Goal: Task Accomplishment & Management: Complete application form

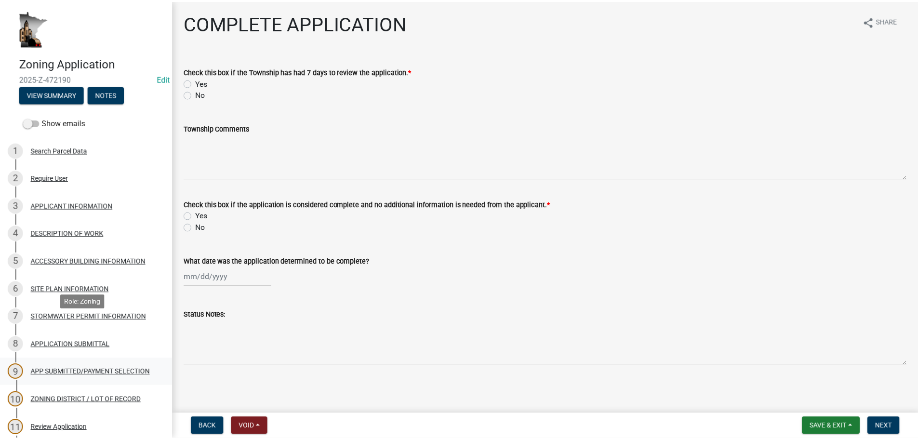
scroll to position [145, 0]
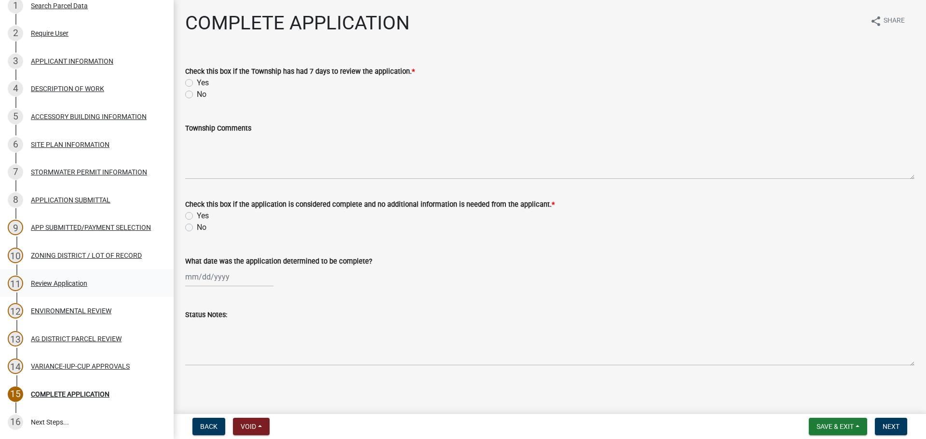
click at [56, 286] on div "Review Application" at bounding box center [59, 283] width 56 height 7
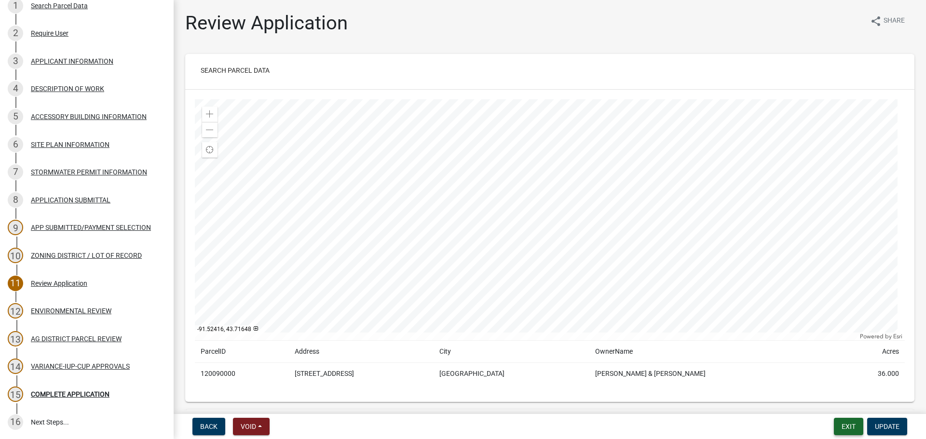
click at [850, 433] on button "Exit" at bounding box center [847, 426] width 29 height 17
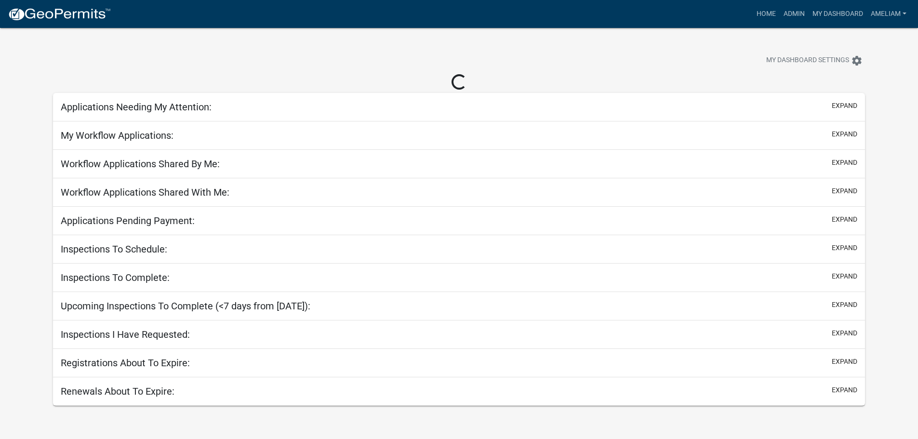
select select "3: 100"
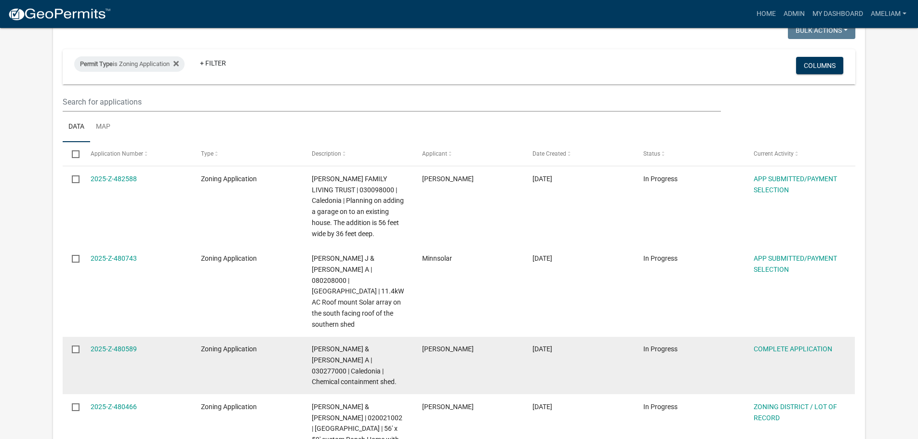
scroll to position [96, 0]
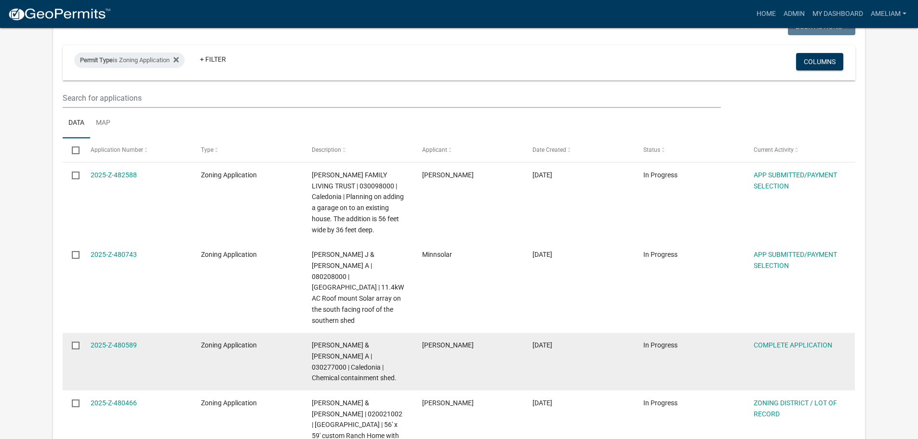
click at [114, 340] on div "2025-Z-480589" at bounding box center [137, 345] width 92 height 11
click at [98, 340] on div "2025-Z-480589" at bounding box center [137, 345] width 92 height 11
click at [126, 341] on link "2025-Z-480589" at bounding box center [114, 345] width 46 height 8
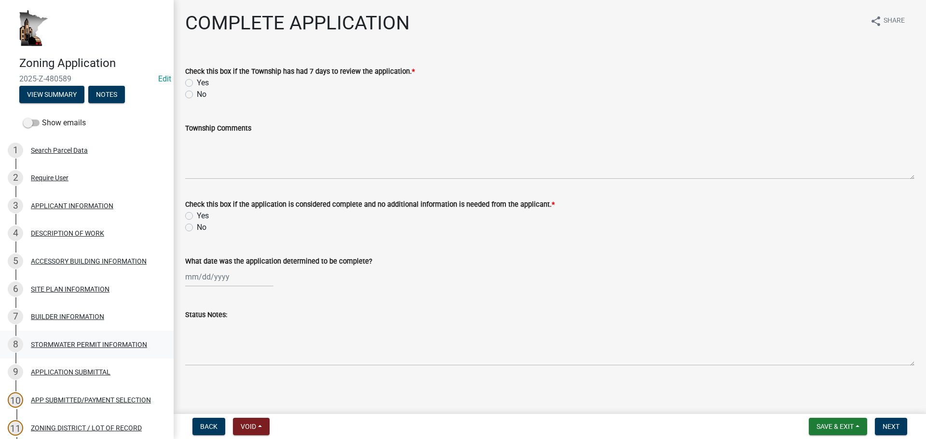
scroll to position [96, 0]
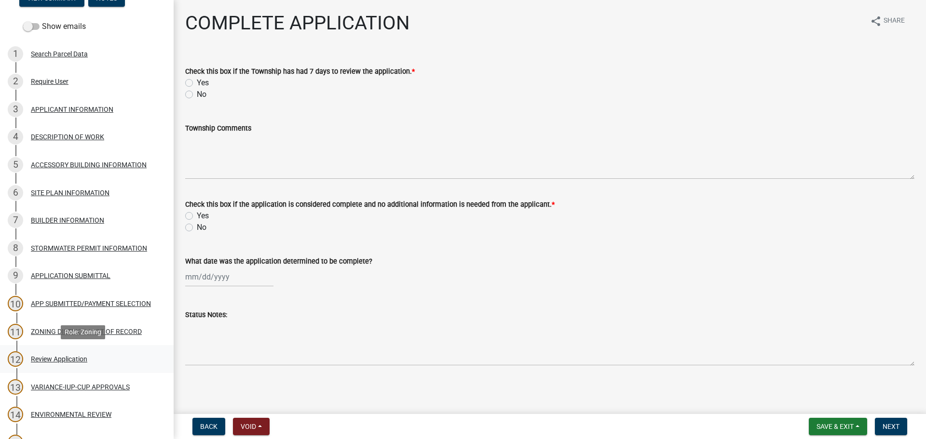
click at [52, 351] on div "12 Review Application" at bounding box center [83, 358] width 150 height 15
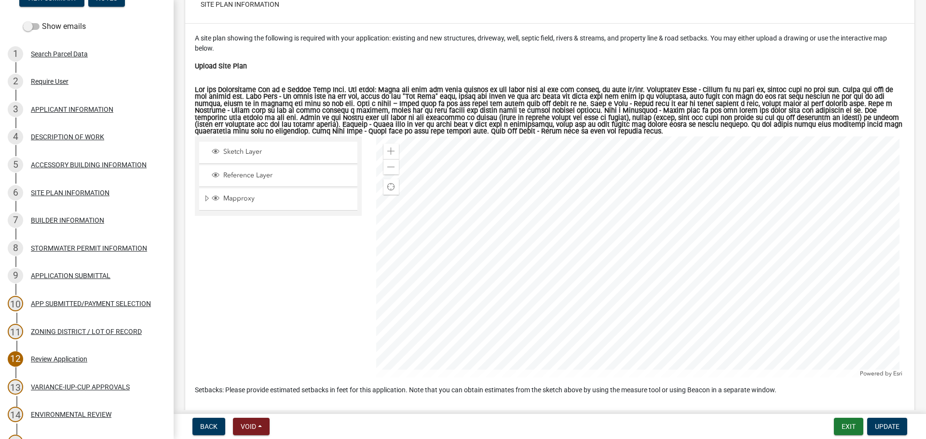
scroll to position [2410, 0]
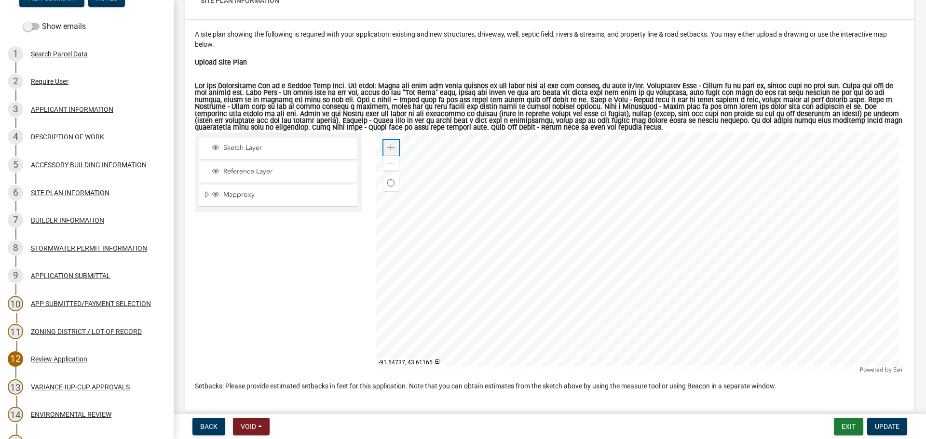
click at [395, 149] on div "Zoom in" at bounding box center [390, 147] width 15 height 15
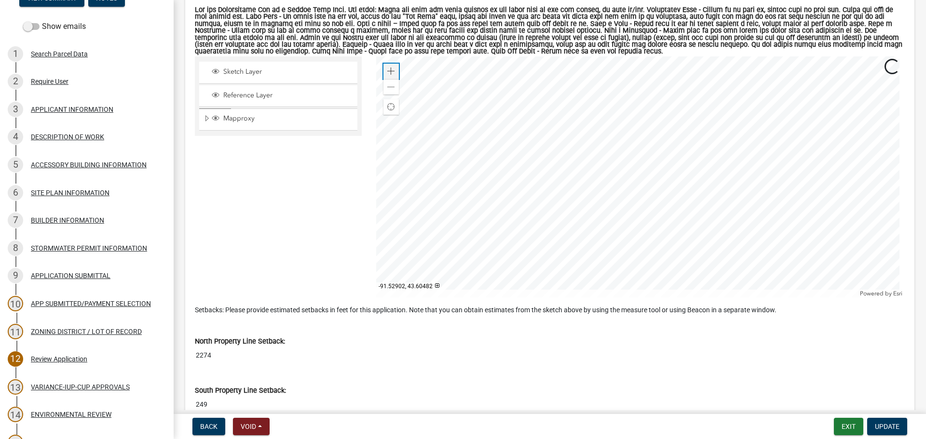
scroll to position [2555, 0]
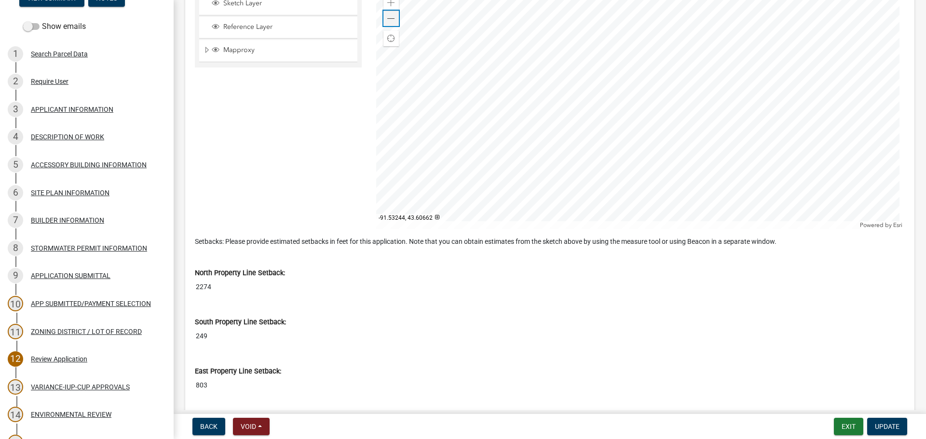
click at [392, 24] on div "Zoom out" at bounding box center [390, 18] width 15 height 15
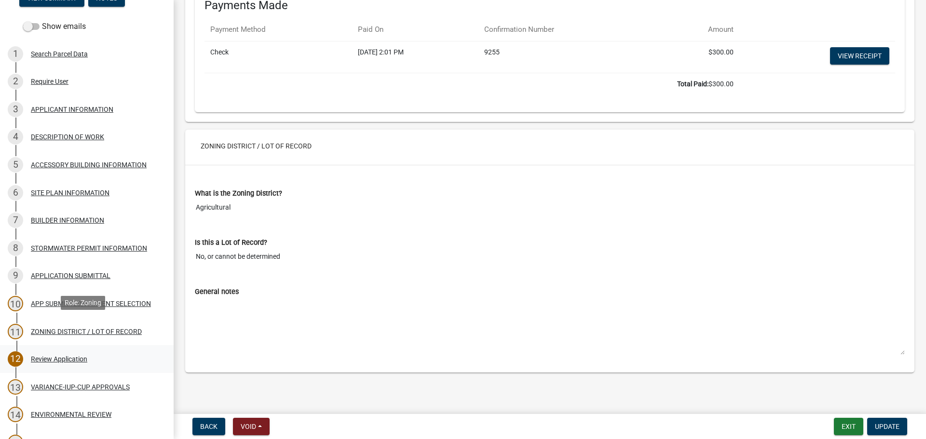
scroll to position [193, 0]
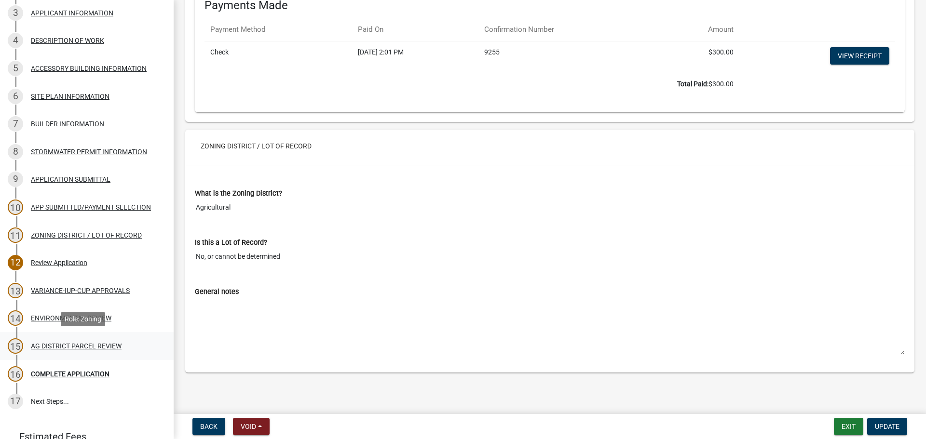
click at [85, 349] on div "AG DISTRICT PARCEL REVIEW" at bounding box center [76, 346] width 91 height 7
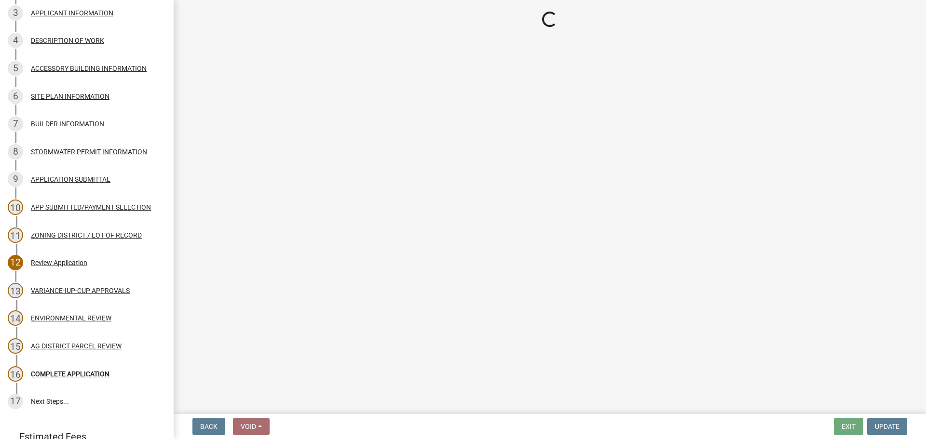
select select "fe23c68f-3976-40fb-92de-7ec6f88d0010"
select select "c27f3562-6487-48b9-bb79-d53cdb3b0a36"
select select "e720d887-05b7-48e7-b675-04570e4c9f75"
select select "3e342f75-9fb1-4b8c-bbeb-47cfa96347ca"
select select "c756e23e-ff22-4e58-8178-2621bc441b49"
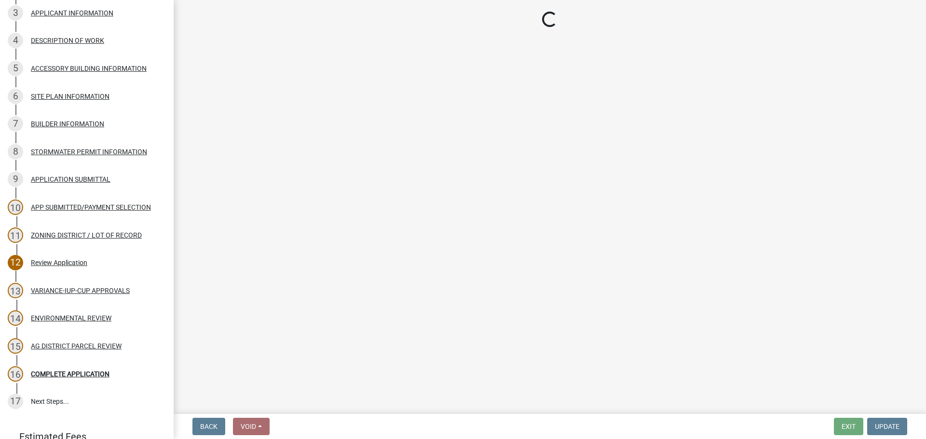
select select "93514e09-9993-4aea-b530-60a9708c3e74"
select select "a045efff-9645-47c6-b046-89cf1e905dd6"
select select "aa1ca06f-8d34-4542-998d-1b6ccdc96445"
select select "f47993c2-143f-42b0-843f-88b20baa7a0f"
select select "010a36e8-78ab-47dd-88f8-ccc0edf139b8"
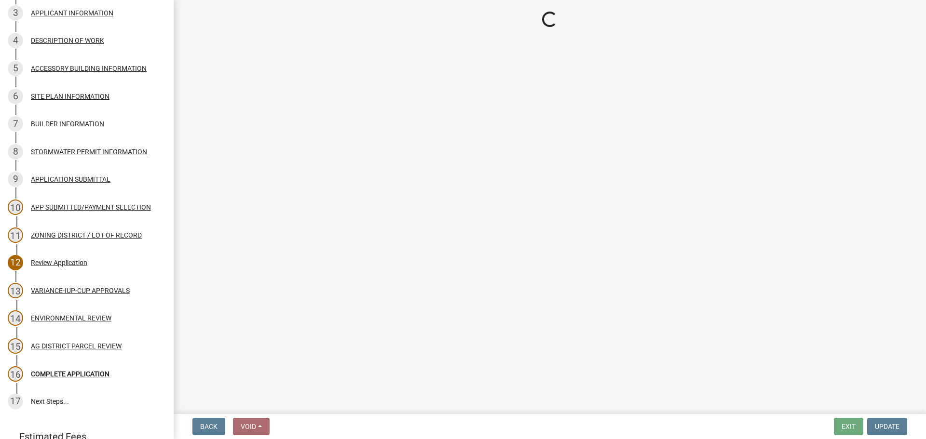
select select "617636dc-6122-45c9-991a-bd8b90cb2b24"
select select "2afcbc7a-ba70-4308-bdab-ed49491d43d0"
select select "2040f1b6-20ab-401b-9b6f-6f3fd46d4e8e"
select select "6e389f70-961b-4b78-9c47-c422b69289d9"
select select "1e0d970e-6746-4216-b065-d6933a69b3fa"
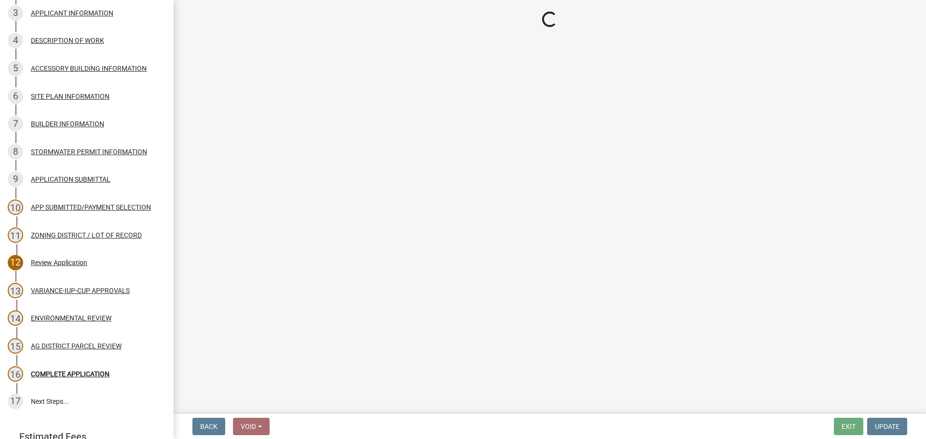
select select "f9e60a57-9da4-493f-90a2-3ae155cde219"
select select "6d223645-95f1-4b70-a074-2c09099ea196"
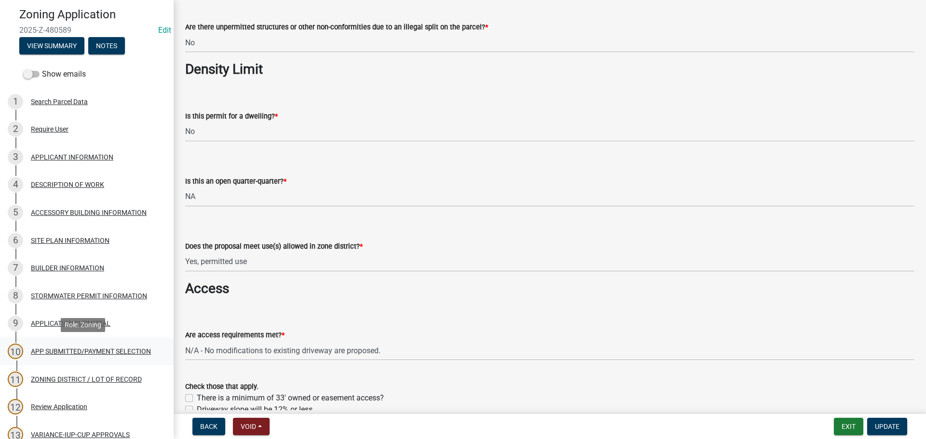
scroll to position [48, 0]
click at [94, 182] on div "DESCRIPTION OF WORK" at bounding box center [67, 185] width 73 height 7
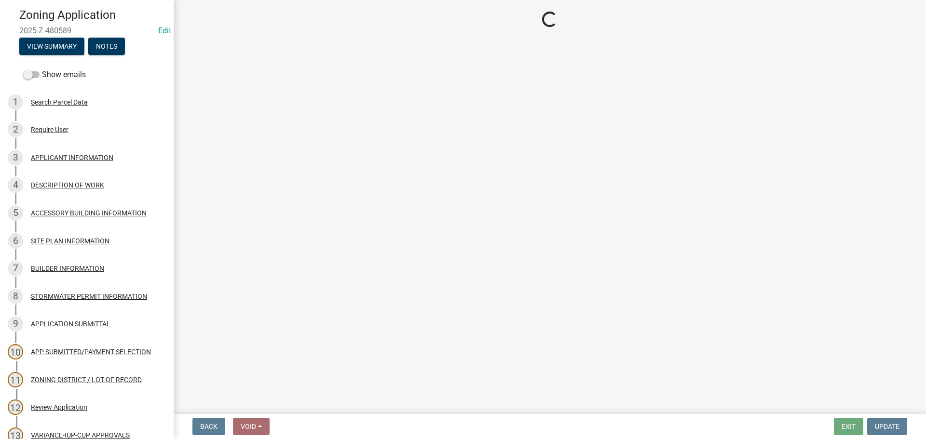
select select "8a50126a-ac8f-44d1-8890-2a914b053a60"
select select "6fa3780f-5db1-4692-8b38-e5e5a086efc1"
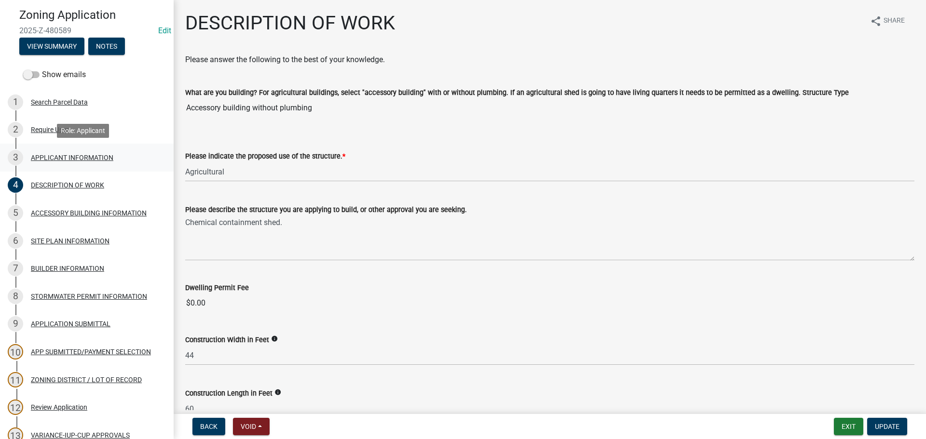
click at [95, 160] on div "APPLICANT INFORMATION" at bounding box center [72, 157] width 82 height 7
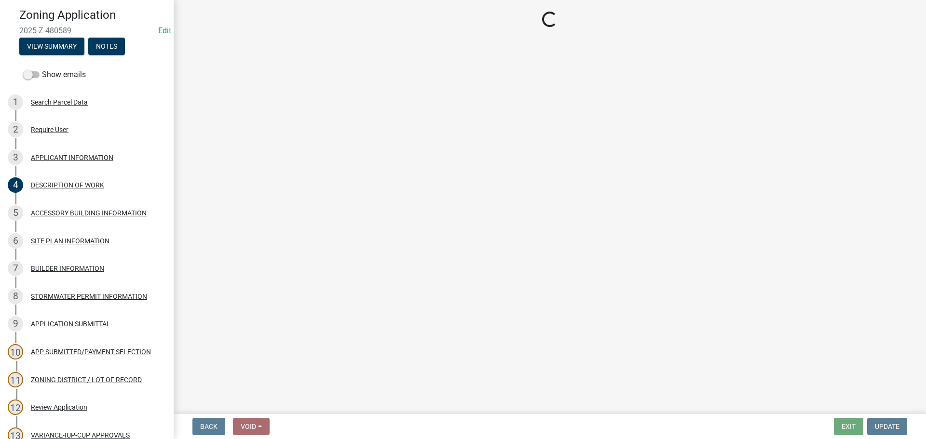
select select "884de254-84a4-4256-8abe-0e7e5fcf6e66"
select select "d418ee59-edcf-45bb-b97d-869e37c126ed"
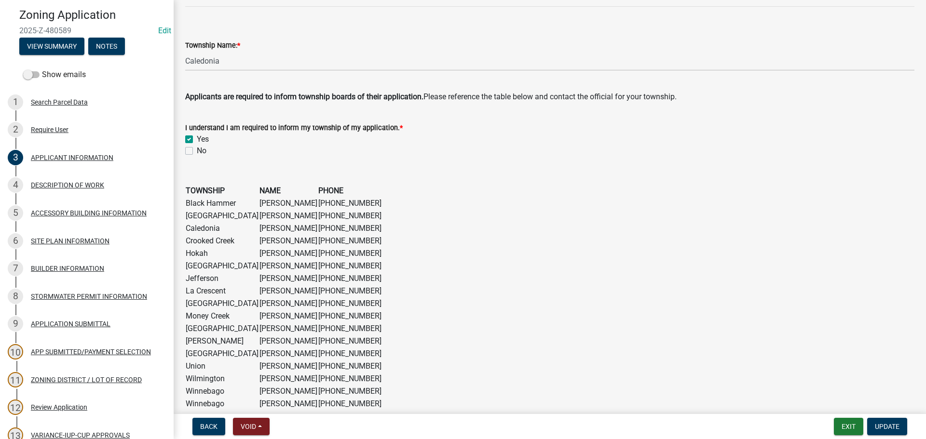
scroll to position [755, 0]
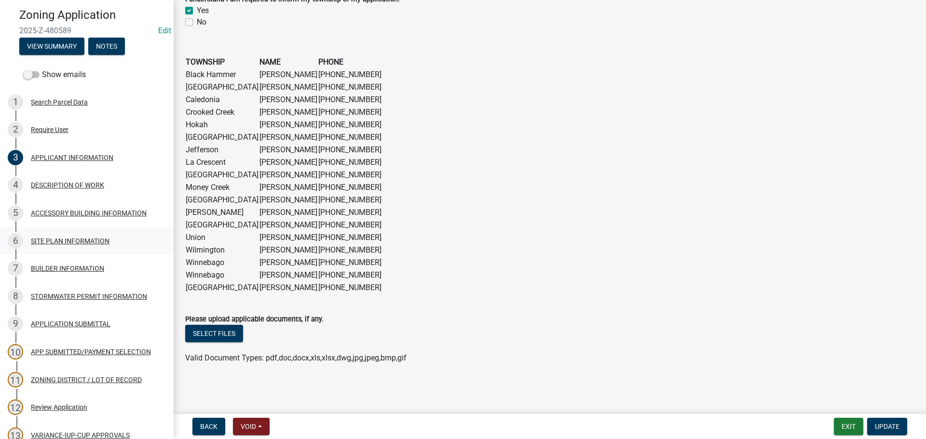
click at [86, 246] on div "6 SITE PLAN INFORMATION" at bounding box center [83, 240] width 150 height 15
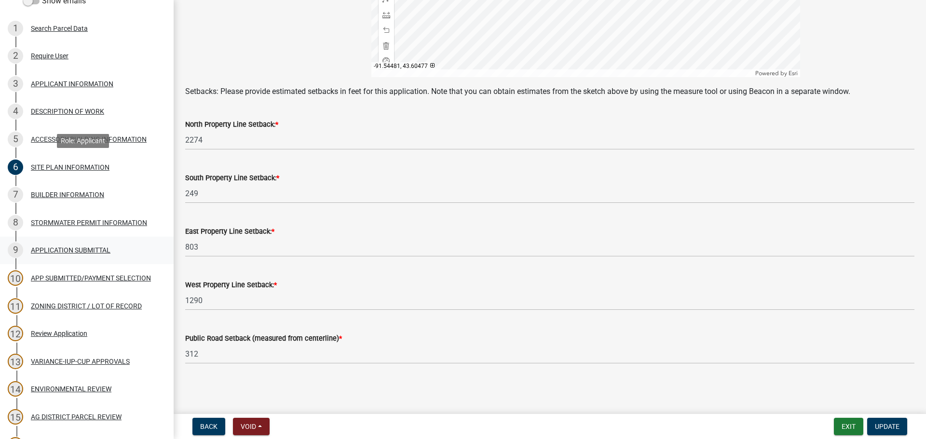
scroll to position [241, 0]
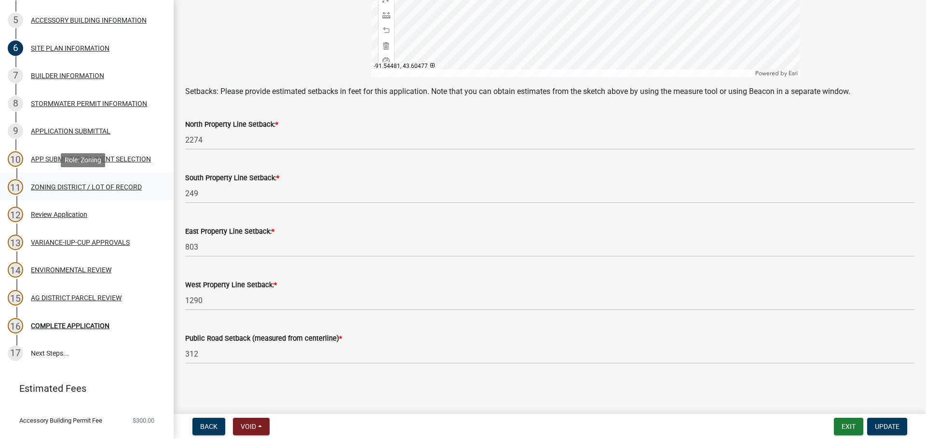
click at [121, 187] on div "ZONING DISTRICT / LOT OF RECORD" at bounding box center [86, 187] width 111 height 7
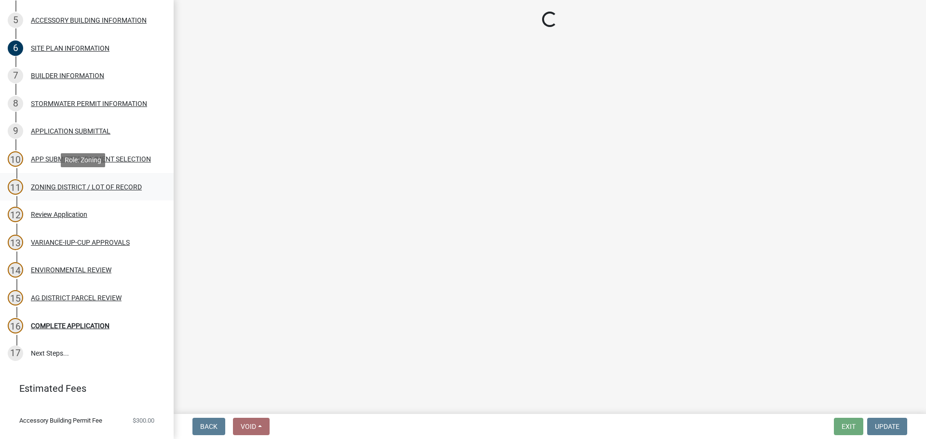
scroll to position [0, 0]
select select "4e40cecd-d56d-4d3a-a779-2c11c403f329"
select select "8fe8ed3e-c0e1-408b-96fc-f68303b4ae81"
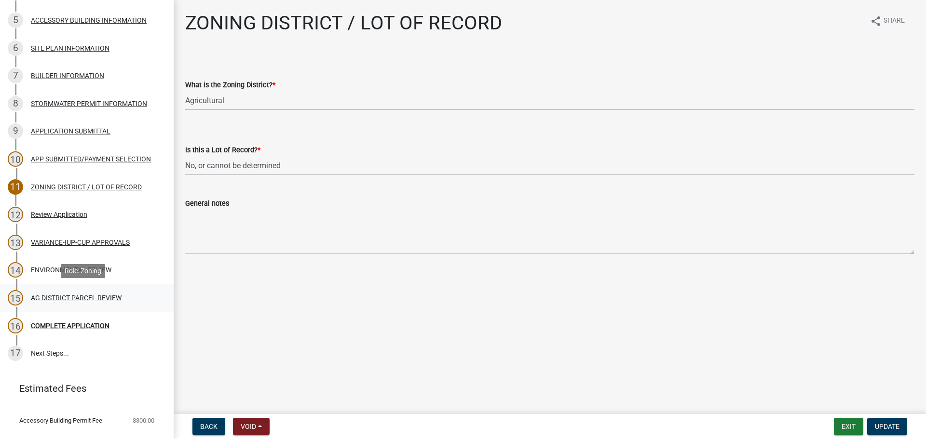
click at [59, 291] on div "15 AG DISTRICT PARCEL REVIEW" at bounding box center [83, 297] width 150 height 15
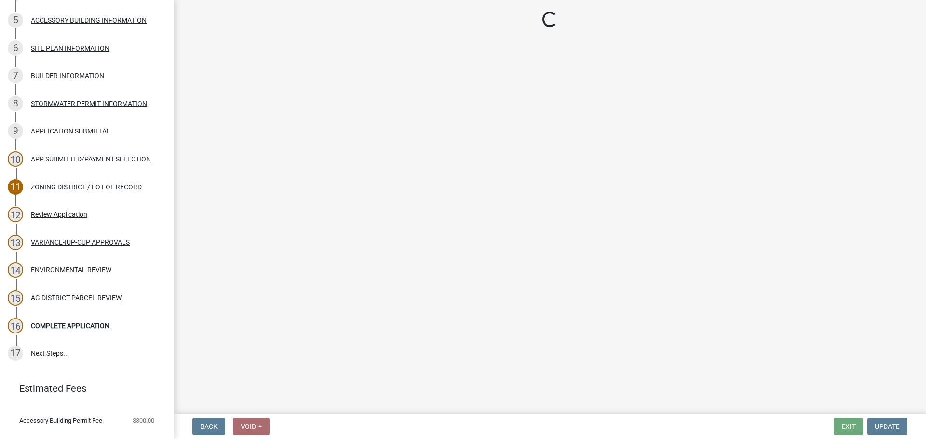
select select "fe23c68f-3976-40fb-92de-7ec6f88d0010"
select select "c27f3562-6487-48b9-bb79-d53cdb3b0a36"
select select "e720d887-05b7-48e7-b675-04570e4c9f75"
select select "3e342f75-9fb1-4b8c-bbeb-47cfa96347ca"
select select "c756e23e-ff22-4e58-8178-2621bc441b49"
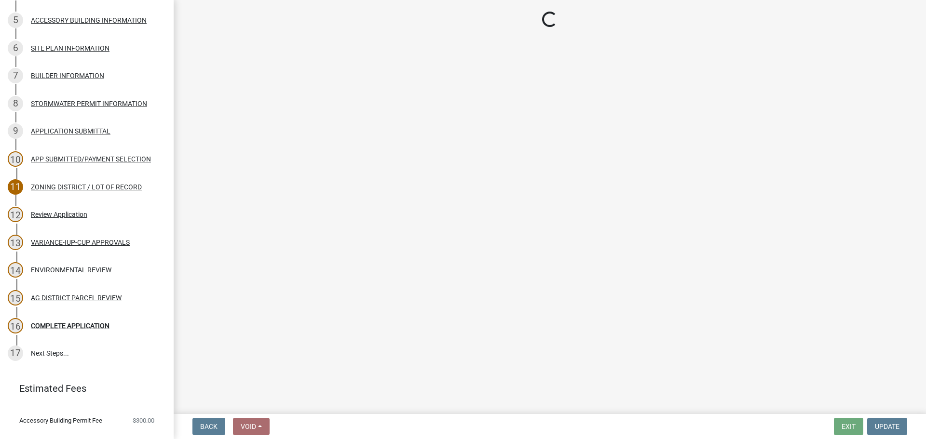
select select "93514e09-9993-4aea-b530-60a9708c3e74"
select select "a045efff-9645-47c6-b046-89cf1e905dd6"
select select "aa1ca06f-8d34-4542-998d-1b6ccdc96445"
select select "f47993c2-143f-42b0-843f-88b20baa7a0f"
select select "010a36e8-78ab-47dd-88f8-ccc0edf139b8"
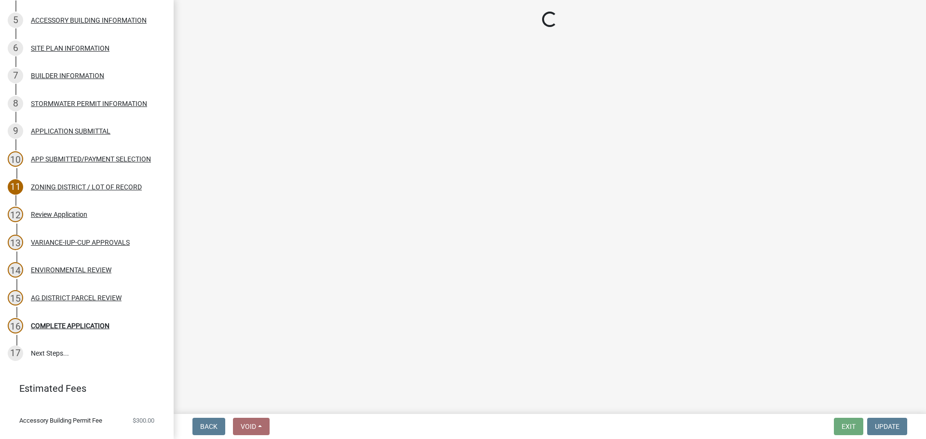
select select "617636dc-6122-45c9-991a-bd8b90cb2b24"
select select "2afcbc7a-ba70-4308-bdab-ed49491d43d0"
select select "2040f1b6-20ab-401b-9b6f-6f3fd46d4e8e"
select select "6e389f70-961b-4b78-9c47-c422b69289d9"
select select "1e0d970e-6746-4216-b065-d6933a69b3fa"
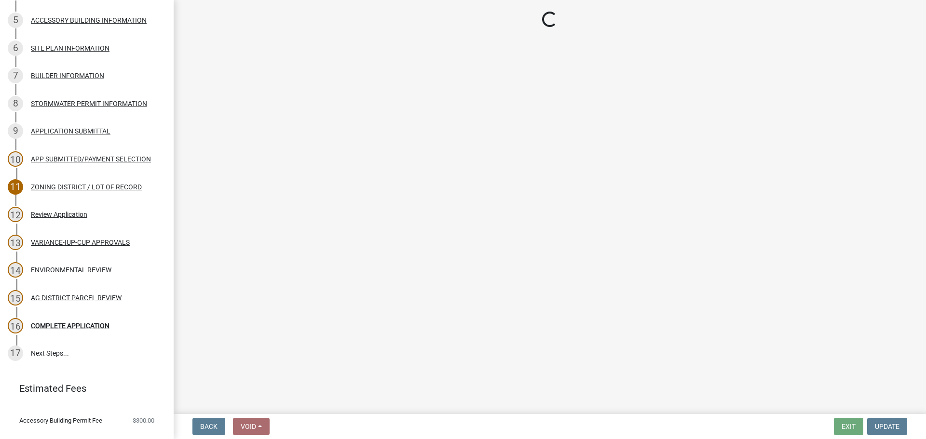
select select "f9e60a57-9da4-493f-90a2-3ae155cde219"
select select "6d223645-95f1-4b70-a074-2c09099ea196"
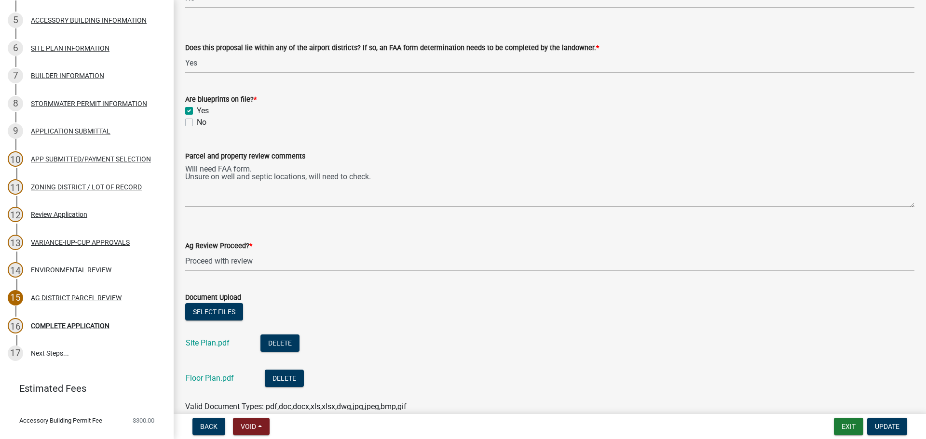
scroll to position [1735, 0]
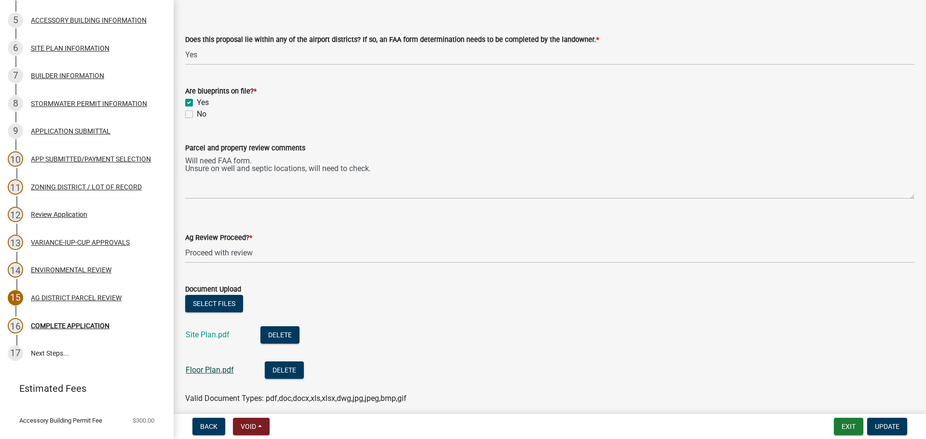
click at [204, 371] on link "Floor Plan.pdf" at bounding box center [210, 369] width 48 height 9
click at [202, 337] on link "Site Plan.pdf" at bounding box center [208, 334] width 44 height 9
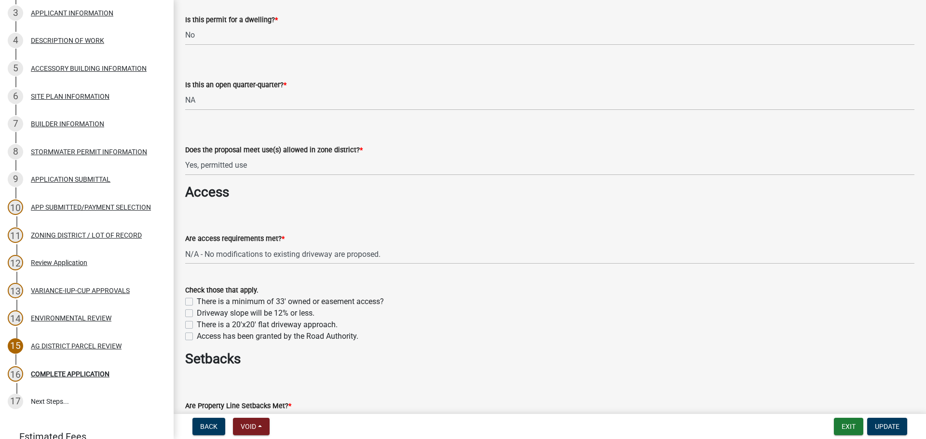
scroll to position [820, 0]
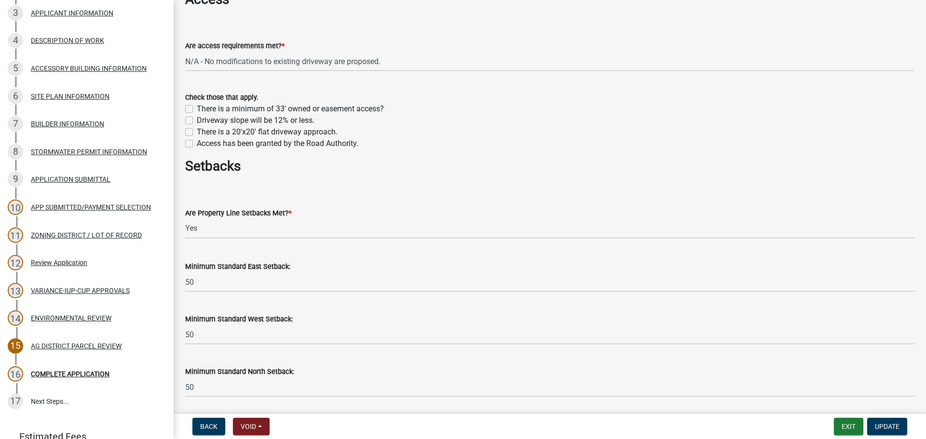
click at [304, 293] on wm-data-entity-input "Minimum Standard East Setback: 50" at bounding box center [549, 273] width 729 height 53
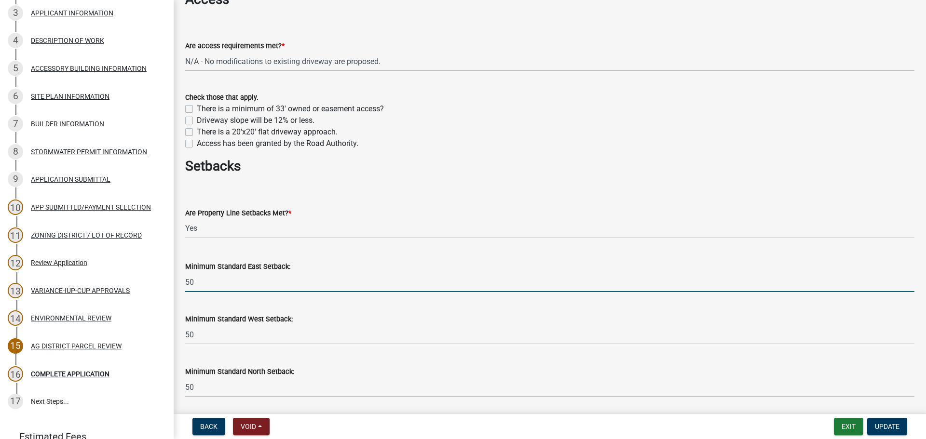
click at [304, 291] on input "50" at bounding box center [549, 282] width 729 height 20
type input "50 ft"
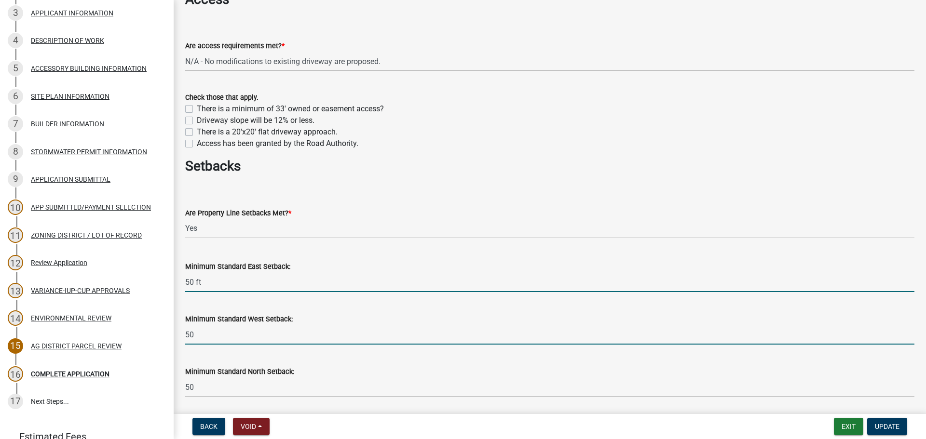
drag, startPoint x: 270, startPoint y: 336, endPoint x: 261, endPoint y: 332, distance: 9.8
click at [270, 336] on input "50" at bounding box center [549, 335] width 729 height 20
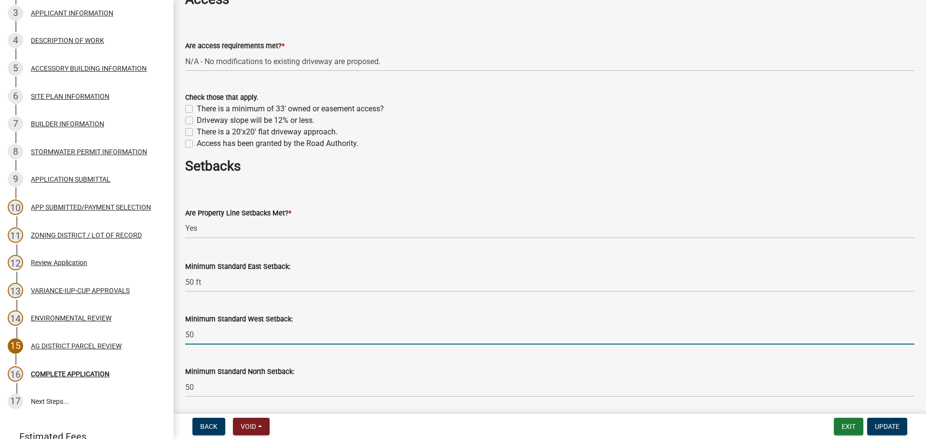
type input "50 ft"
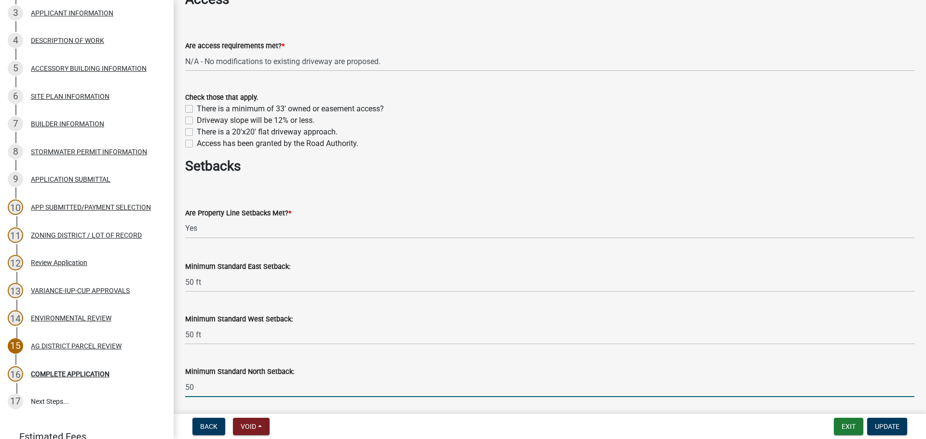
click at [218, 392] on input "50" at bounding box center [549, 387] width 729 height 20
type input "50 ft"
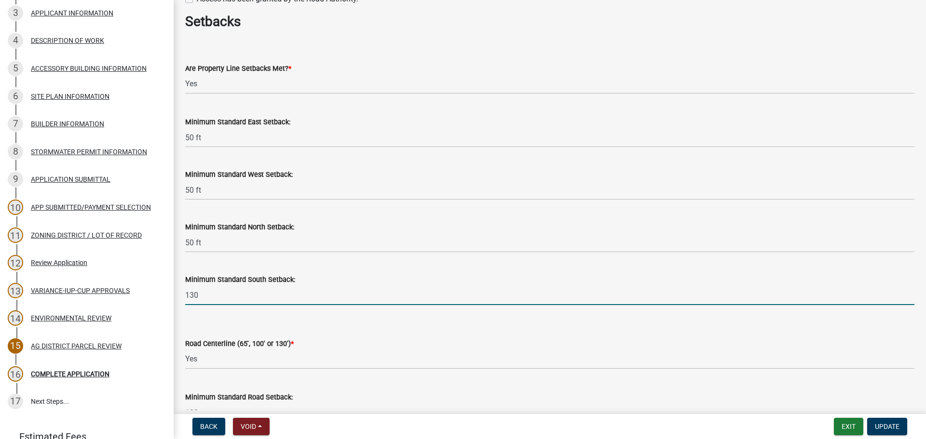
click at [229, 299] on input "130" at bounding box center [549, 295] width 729 height 20
type input "130 ft"
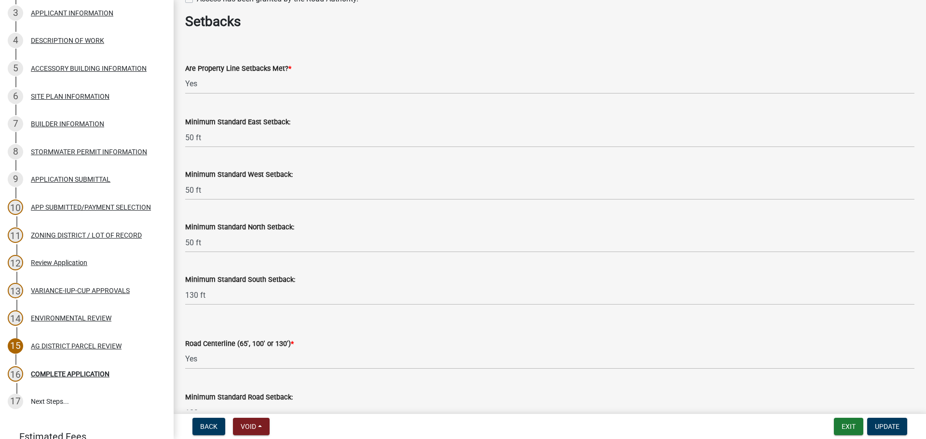
click at [245, 311] on wm-data-entity-input "Minimum Standard South Setback: 130 ft" at bounding box center [549, 286] width 729 height 53
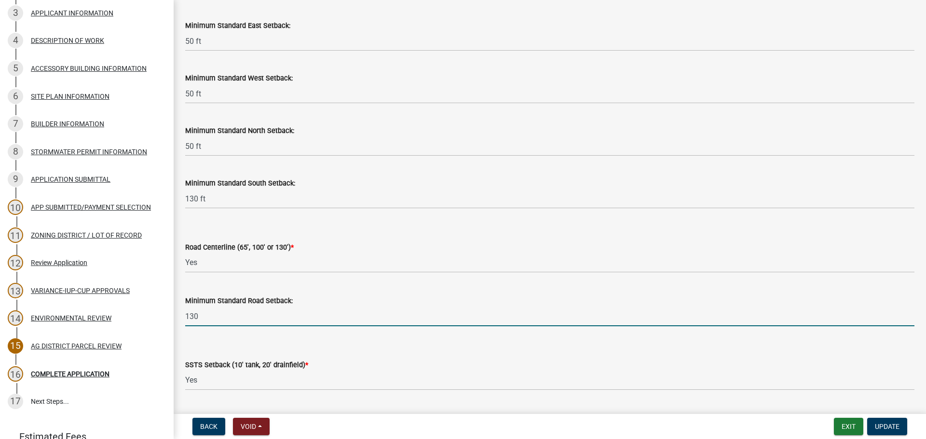
click at [245, 313] on input "130" at bounding box center [549, 317] width 729 height 20
type input "130 ft"
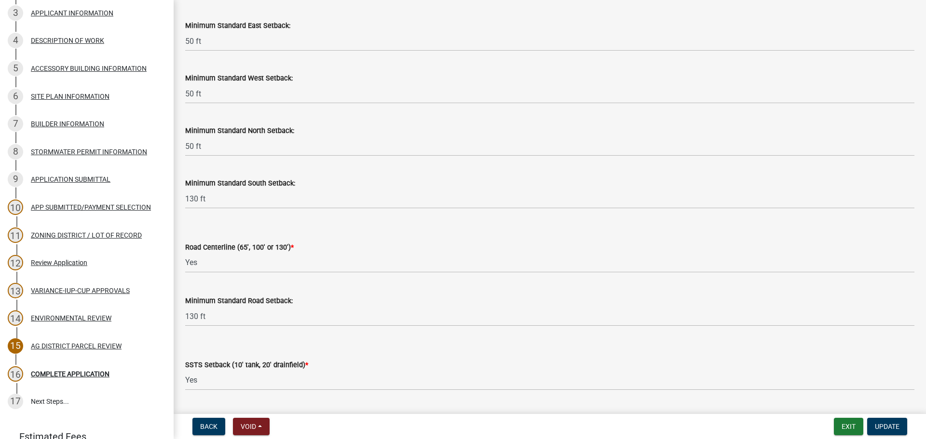
click at [337, 354] on form "SSTS Setback (10' tank, 20' drainfield) * Select Item... Yes No N/A" at bounding box center [549, 369] width 729 height 43
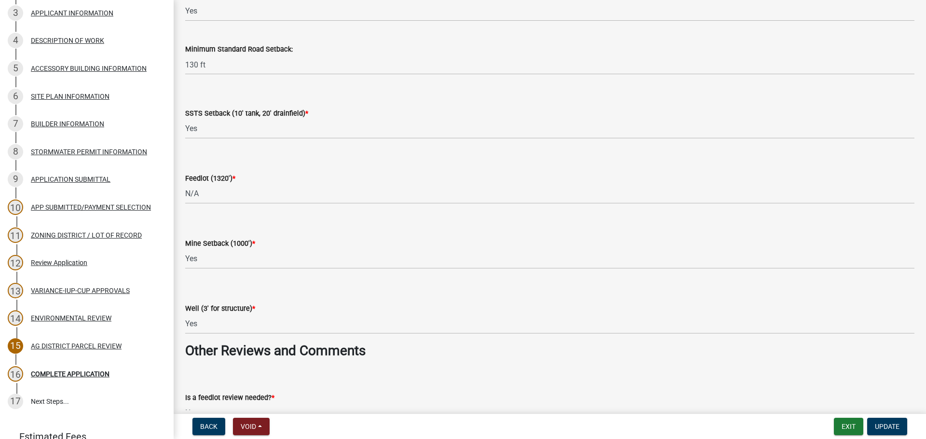
scroll to position [1350, 0]
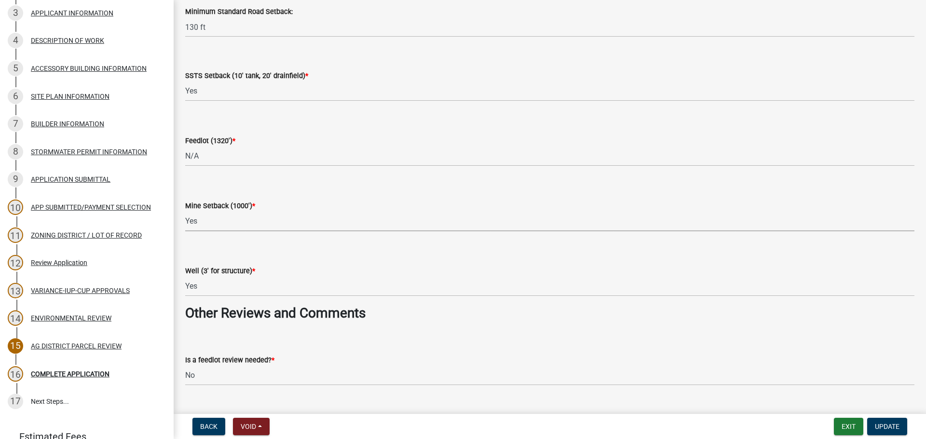
click at [205, 220] on select "Select Item... Yes No N/A" at bounding box center [549, 222] width 729 height 20
click at [185, 212] on select "Select Item... Yes No N/A" at bounding box center [549, 222] width 729 height 20
select select "be49bf27-167c-4383-b137-854eb09e2cec"
click at [513, 338] on div "Is a feedlot review needed? * Select Item... Yes No" at bounding box center [549, 357] width 729 height 56
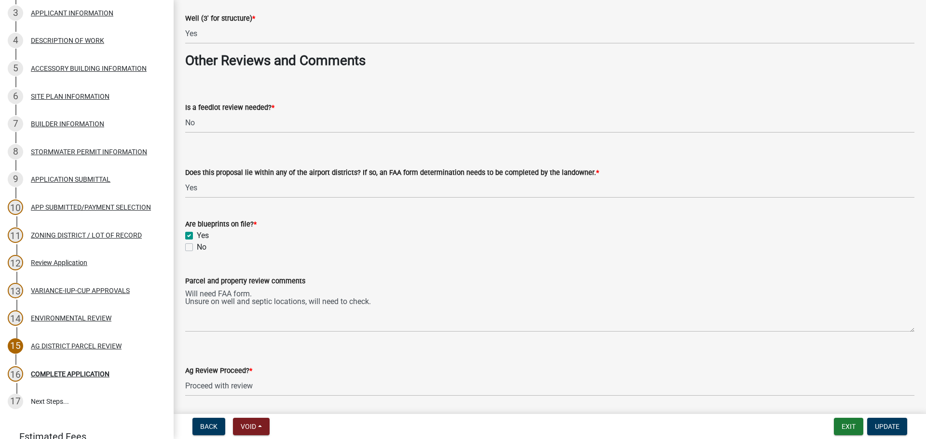
scroll to position [1639, 0]
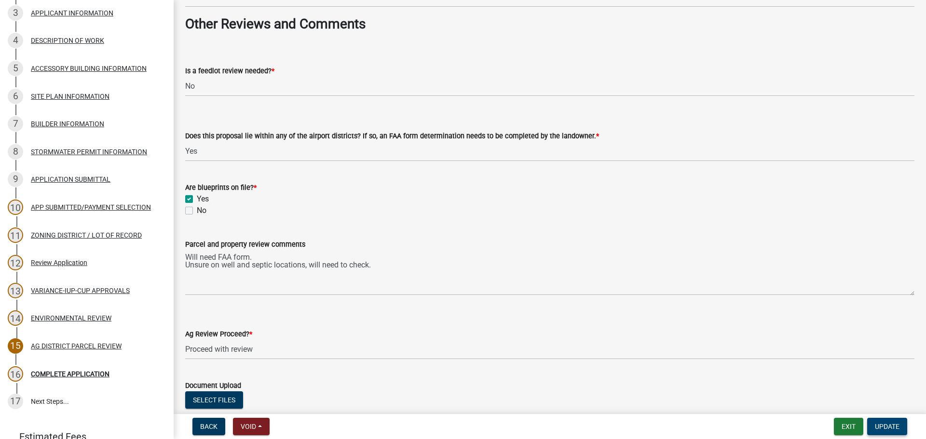
click at [880, 424] on span "Update" at bounding box center [886, 427] width 25 height 8
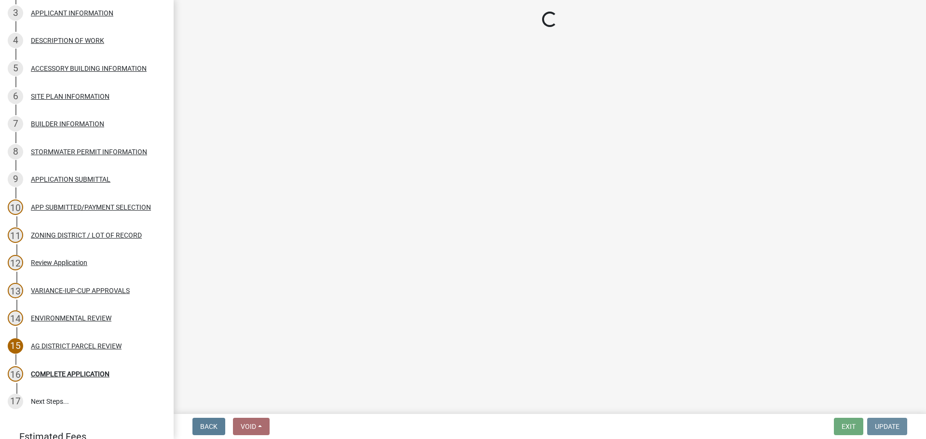
scroll to position [0, 0]
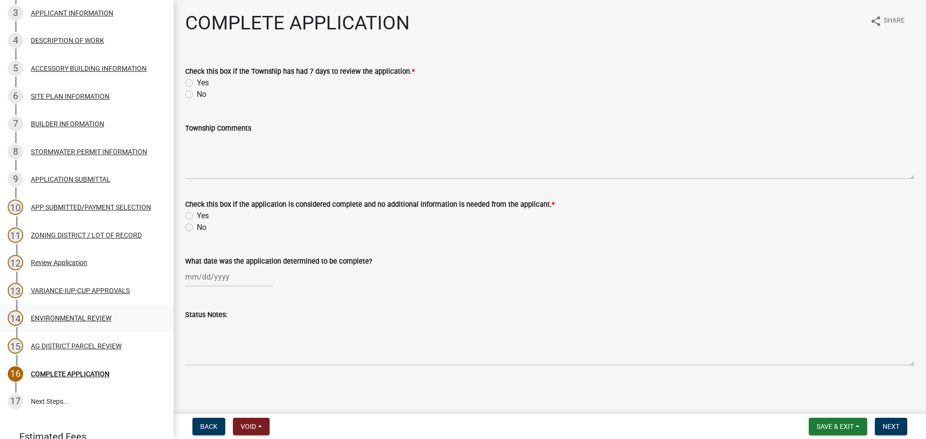
click at [66, 317] on div "ENVIRONMENTAL REVIEW" at bounding box center [71, 318] width 81 height 7
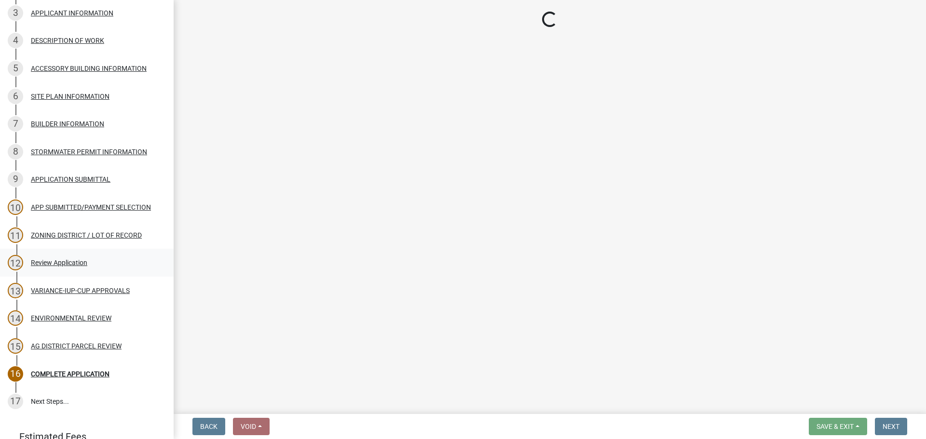
select select "294fbb0f-ef92-492d-a55d-6ae48f2d4023"
select select "5727336e-9a20-4bd2-a6f3-e7484509ff9a"
select select "92cce49e-9eda-4313-95a5-3dd445bd85bb"
select select "32538aac-6b8c-4188-bd52-8c62054b7e7b"
select select "c0fe89da-e6be-4440-b09b-6bf401eca5d4"
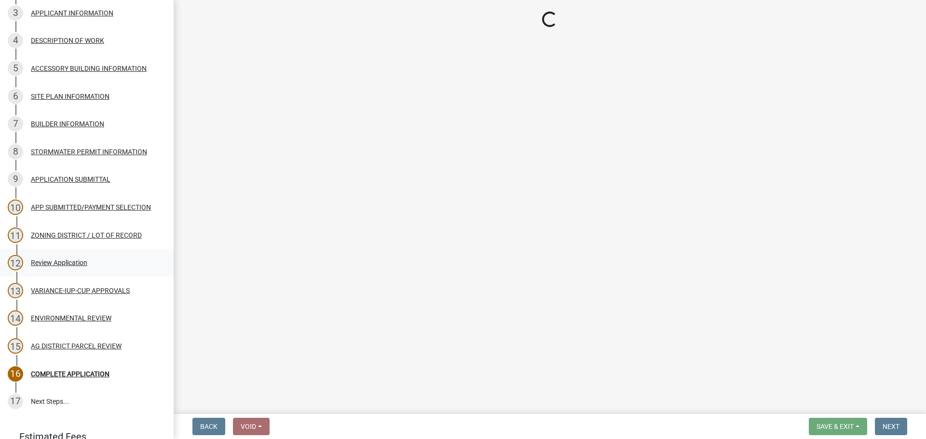
select select "cc045de0-ead4-414c-a886-12e51f2bc4aa"
select select "c55ed237-4e75-4d9e-9e6e-534c544ae652"
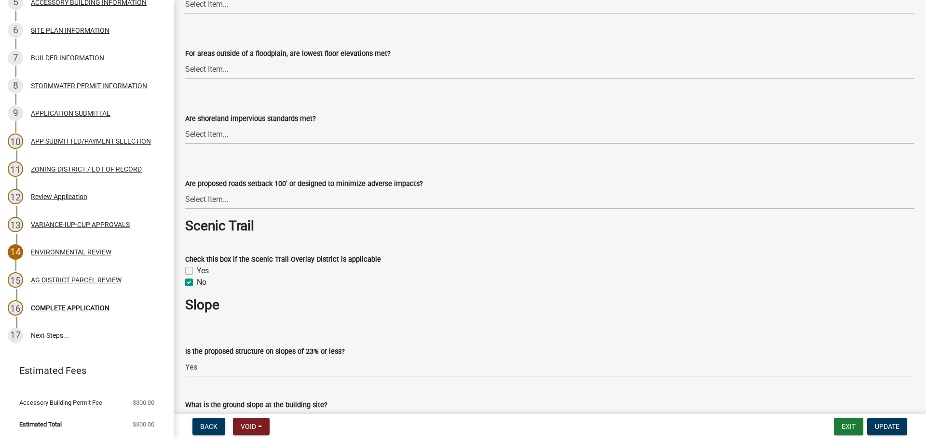
scroll to position [916, 0]
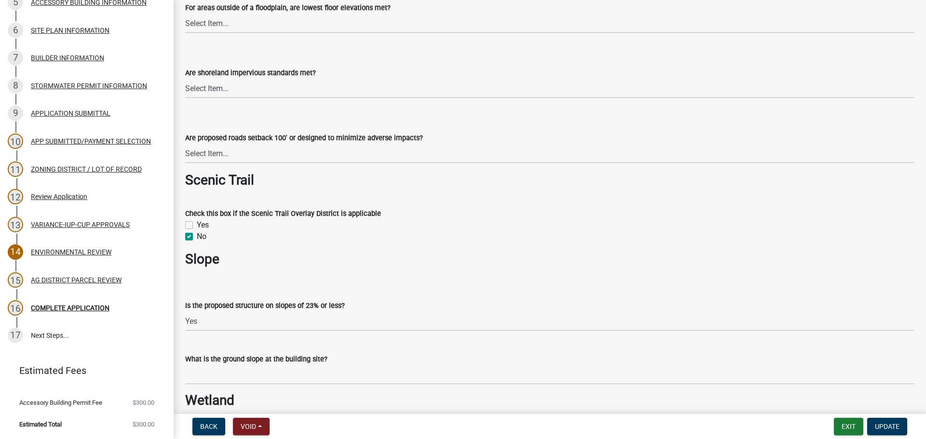
click at [466, 261] on h3 "Slope" at bounding box center [549, 259] width 729 height 16
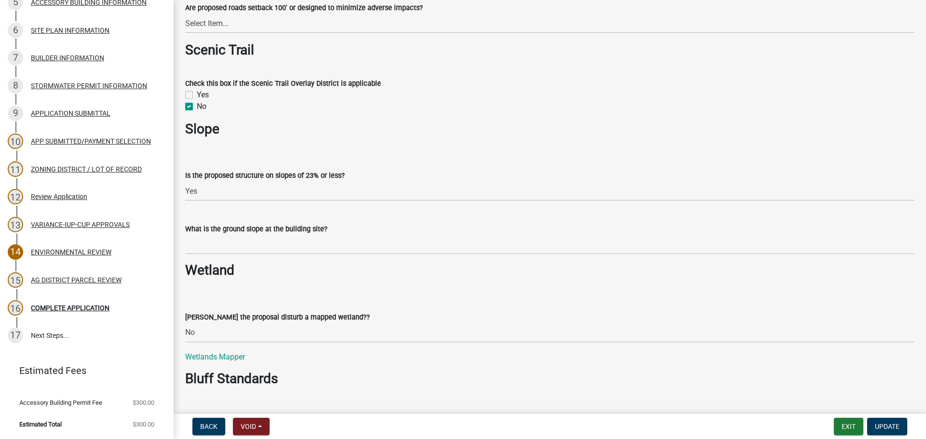
scroll to position [1061, 0]
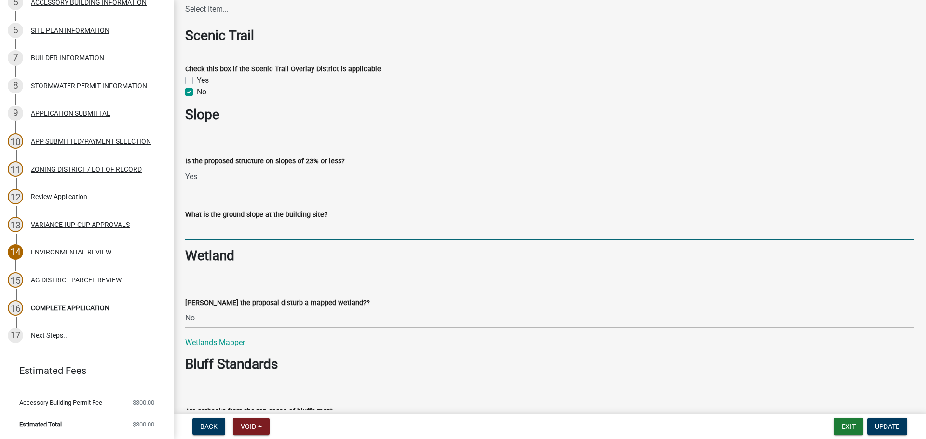
click at [267, 230] on input "What is the ground slope at the building site?" at bounding box center [549, 230] width 729 height 20
type input "< 4%"
click at [453, 302] on div "[PERSON_NAME] the proposal disturb a mapped wetland??" at bounding box center [549, 303] width 729 height 12
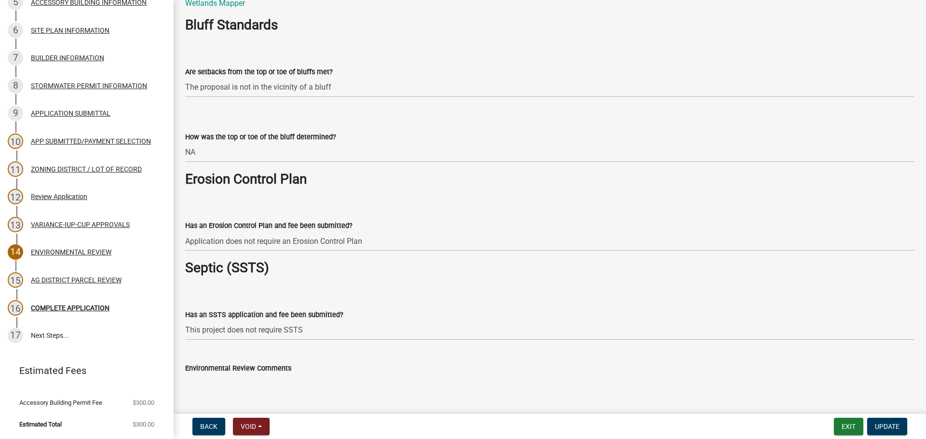
scroll to position [1349, 0]
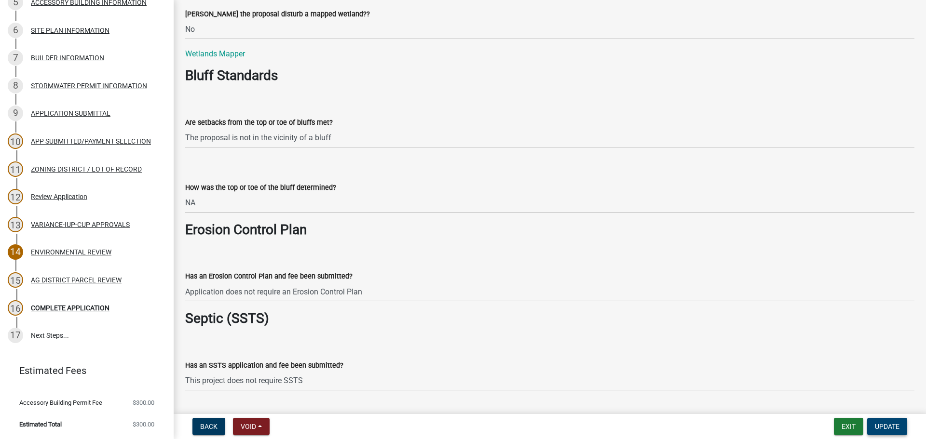
click at [890, 425] on span "Update" at bounding box center [886, 427] width 25 height 8
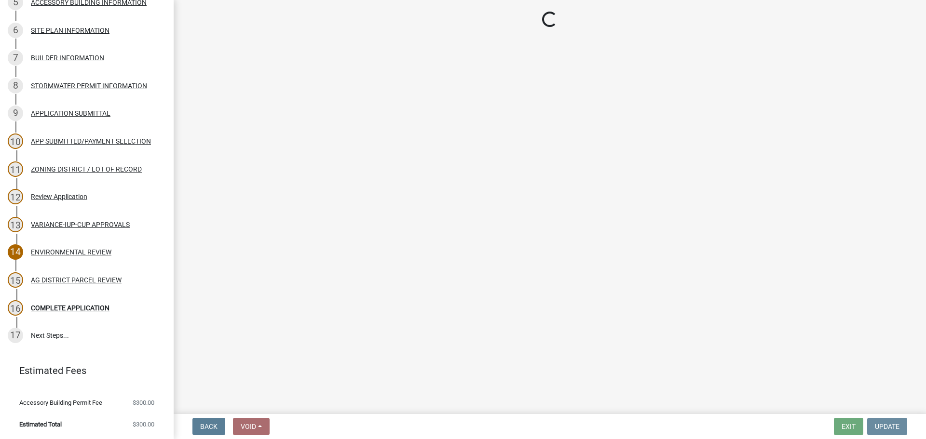
scroll to position [0, 0]
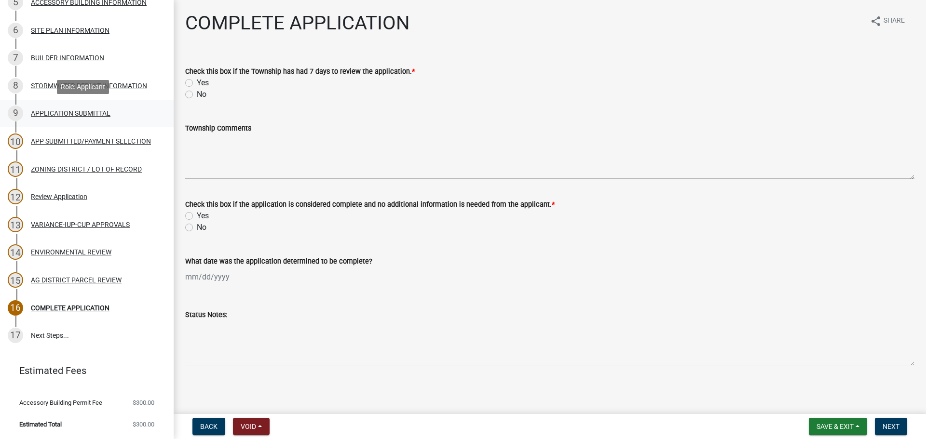
click at [39, 116] on div "APPLICATION SUBMITTAL" at bounding box center [71, 113] width 80 height 7
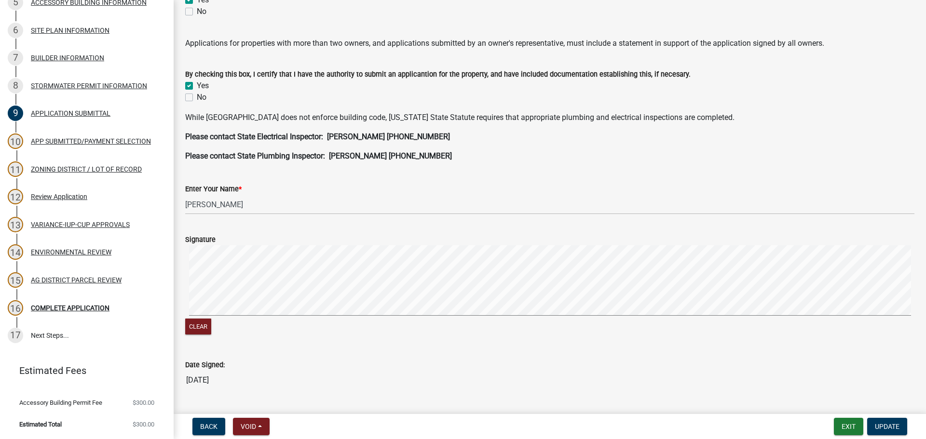
scroll to position [273, 0]
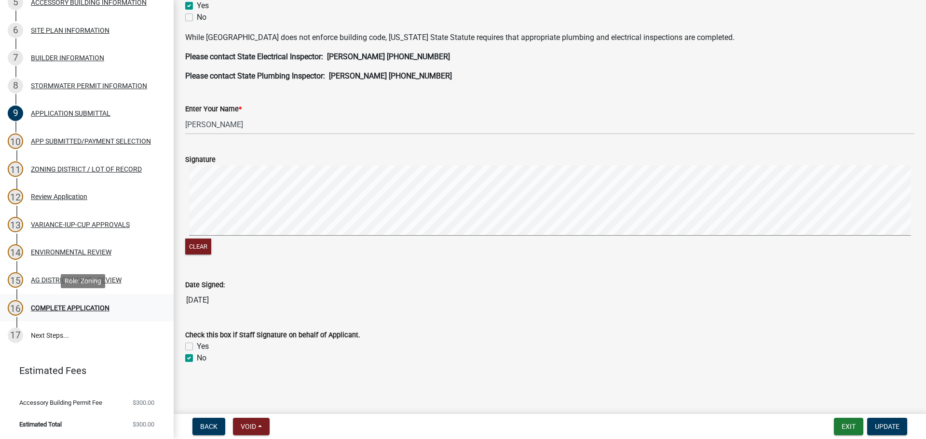
click at [76, 297] on link "16 COMPLETE APPLICATION" at bounding box center [87, 308] width 174 height 28
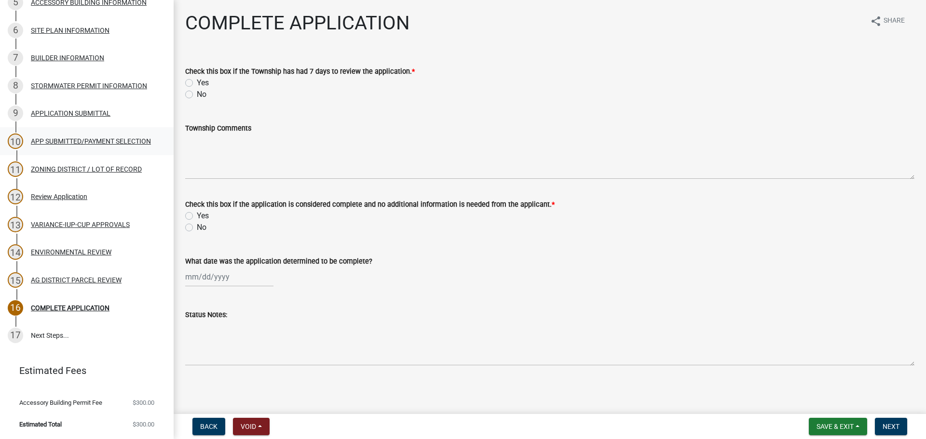
click at [81, 138] on div "APP SUBMITTED/PAYMENT SELECTION" at bounding box center [91, 141] width 120 height 7
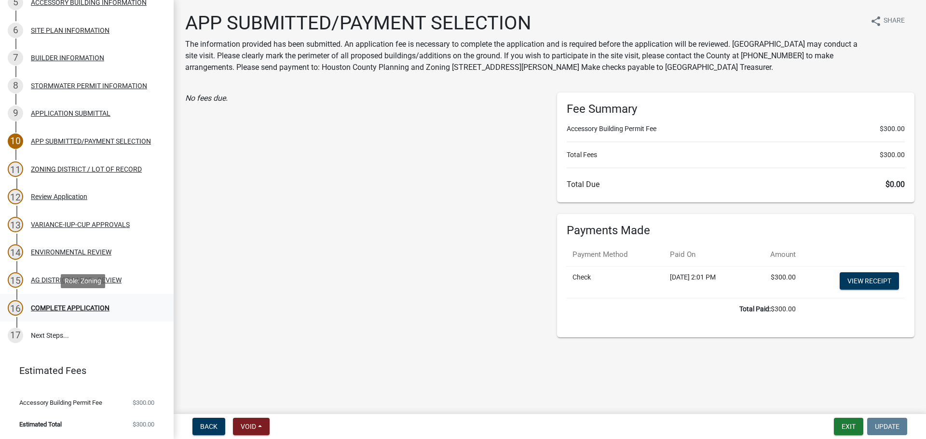
click at [81, 306] on div "COMPLETE APPLICATION" at bounding box center [70, 308] width 79 height 7
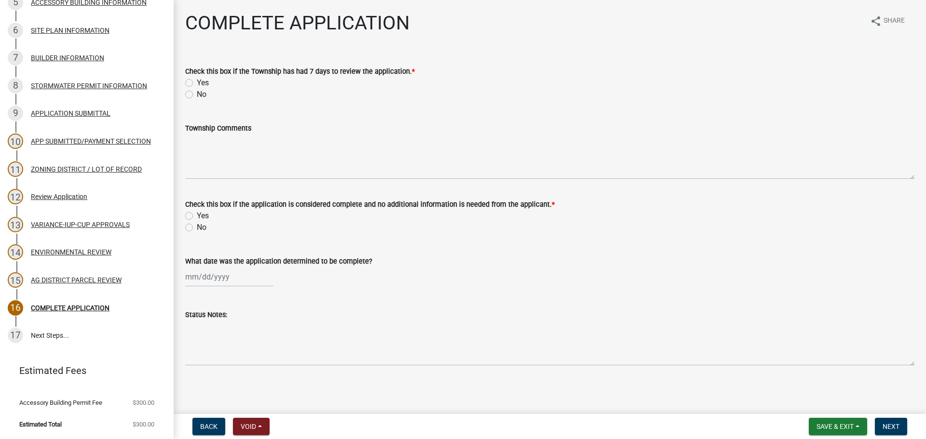
click at [197, 86] on label "Yes" at bounding box center [203, 83] width 12 height 12
click at [197, 83] on input "Yes" at bounding box center [200, 80] width 6 height 6
radio input "true"
click at [211, 186] on wm-data-entity-input "Township Comments" at bounding box center [549, 148] width 729 height 78
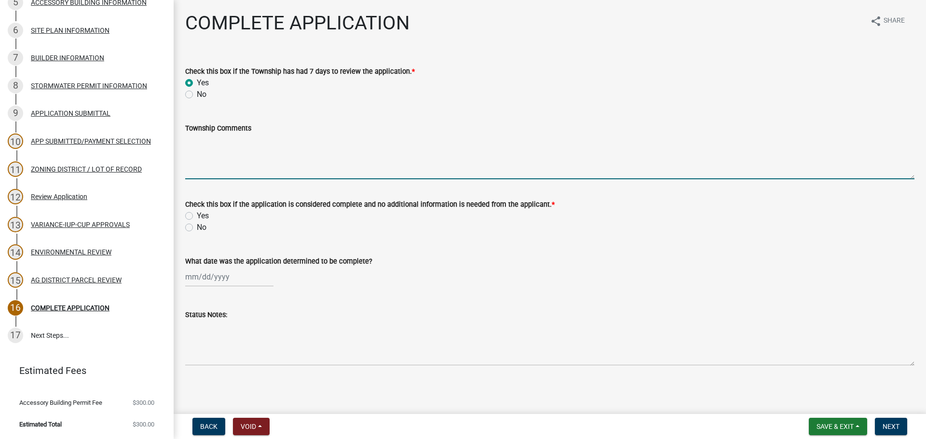
click at [224, 156] on textarea "Township Comments" at bounding box center [549, 156] width 729 height 45
type textarea "Notice was sent to [GEOGRAPHIC_DATA] on [DATE] and no comments were received."
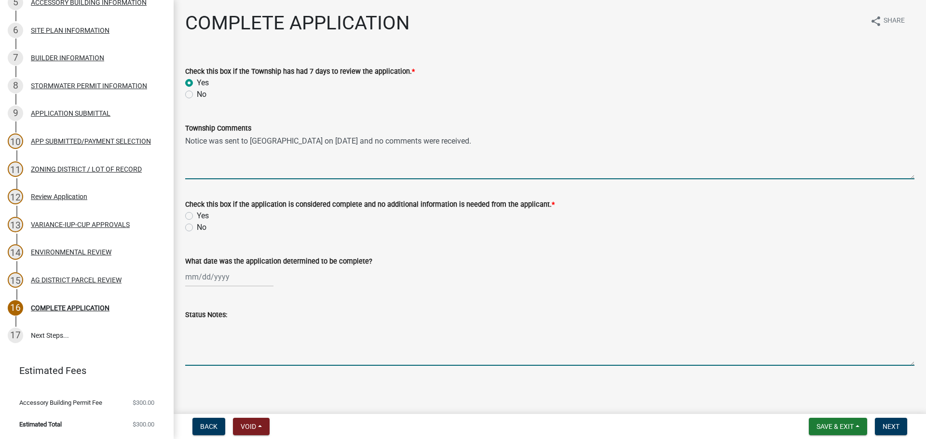
click at [212, 349] on textarea "Status Notes:" at bounding box center [549, 343] width 729 height 45
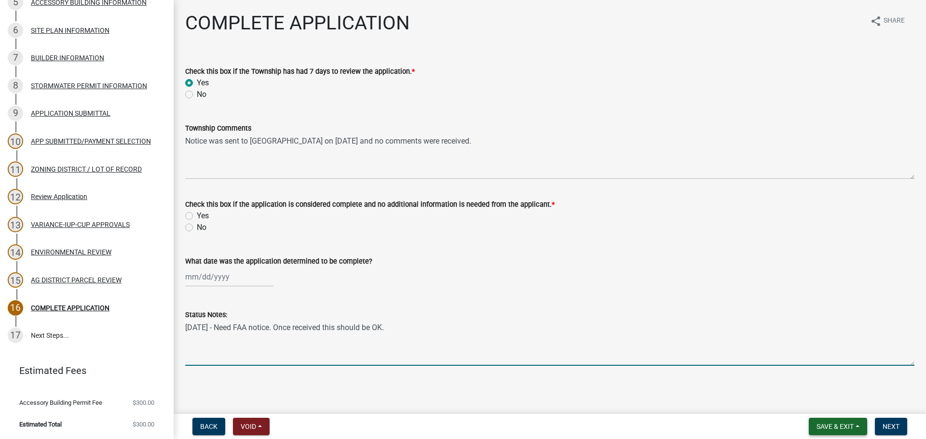
type textarea "[DATE] - Need FAA notice. Once received this should be OK."
click at [860, 429] on button "Save & Exit" at bounding box center [837, 426] width 58 height 17
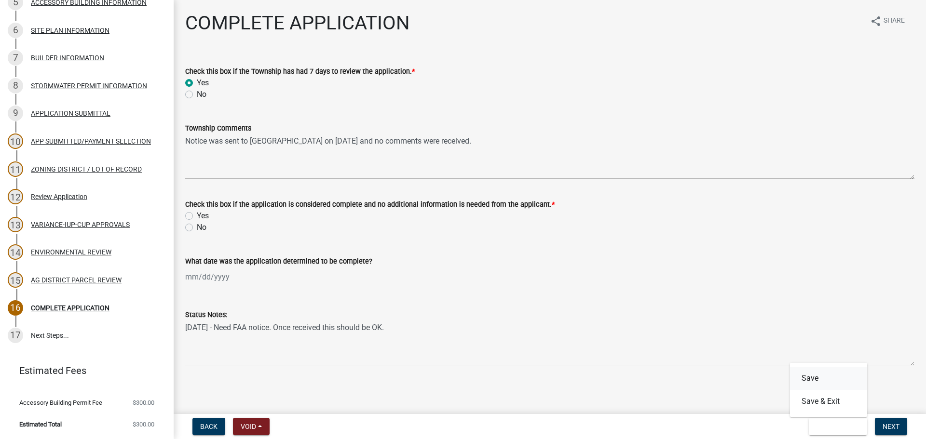
click at [821, 376] on button "Save" at bounding box center [828, 378] width 77 height 23
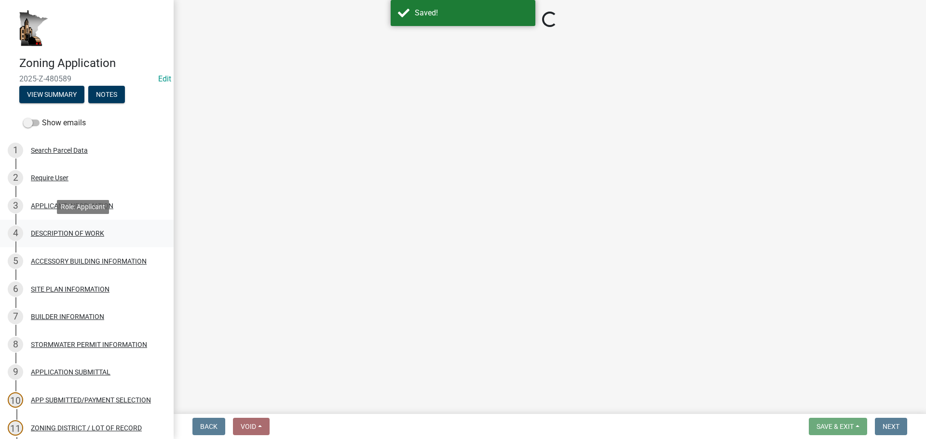
click at [55, 230] on div "DESCRIPTION OF WORK" at bounding box center [67, 233] width 73 height 7
click at [53, 94] on button "View Summary" at bounding box center [51, 94] width 65 height 17
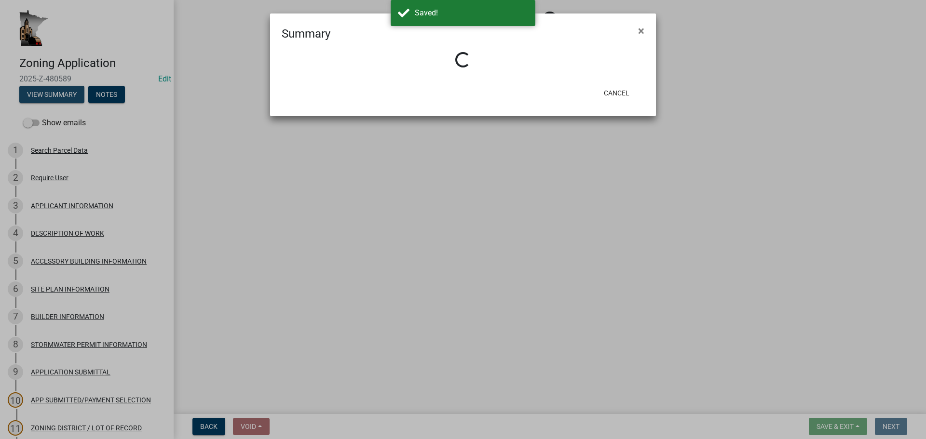
select select "8a50126a-ac8f-44d1-8890-2a914b053a60"
select select "6fa3780f-5db1-4692-8b38-e5e5a086efc1"
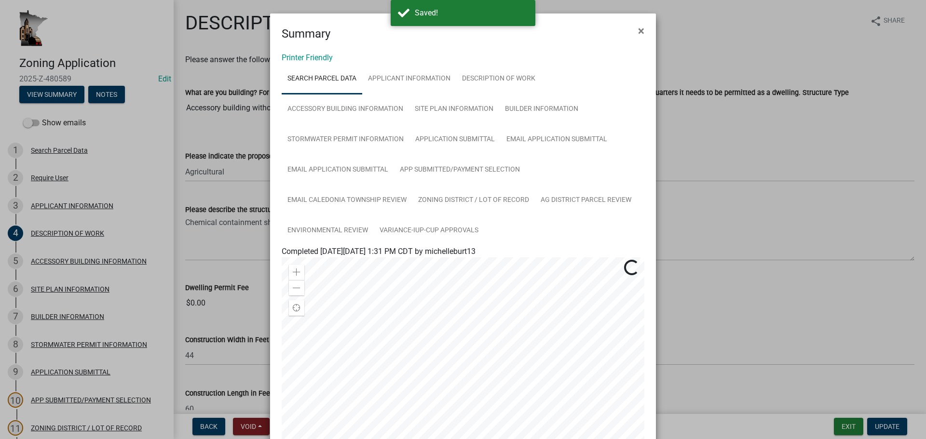
click at [325, 63] on div "Printer Friendly Search Parcel Data APPLICANT INFORMATION DESCRIPTION OF WORK A…" at bounding box center [463, 309] width 386 height 534
click at [296, 54] on link "Printer Friendly" at bounding box center [307, 57] width 51 height 9
click at [638, 34] on span "×" at bounding box center [641, 30] width 6 height 13
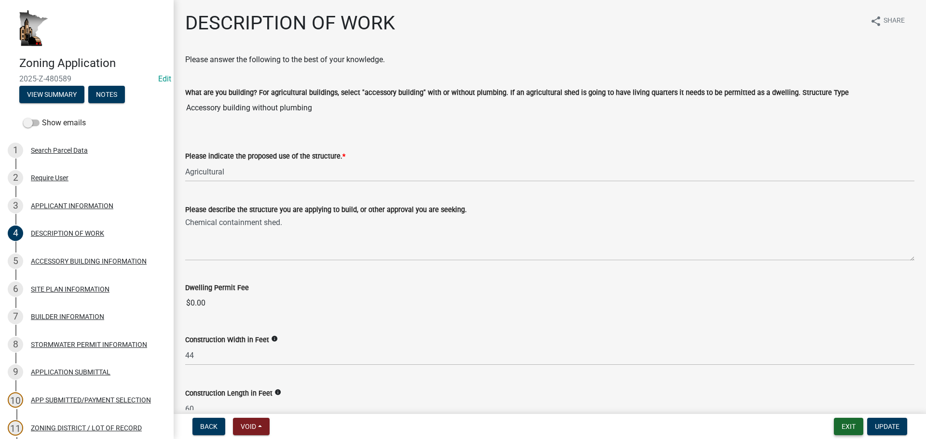
click at [854, 432] on button "Exit" at bounding box center [847, 426] width 29 height 17
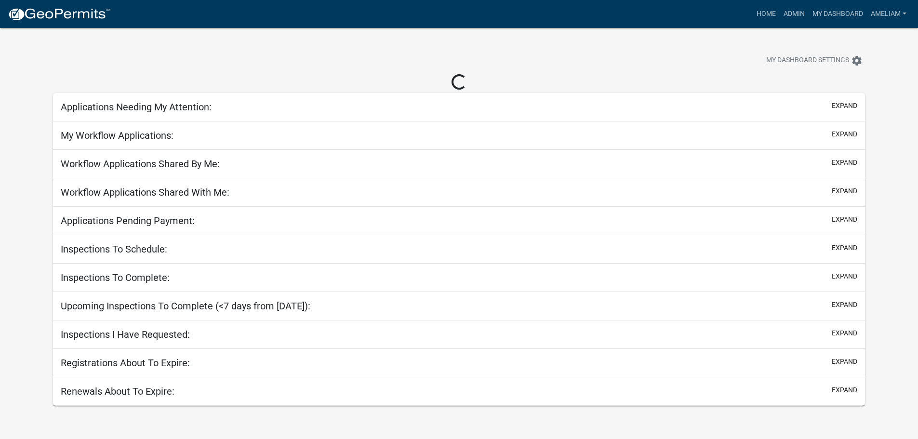
select select "3: 100"
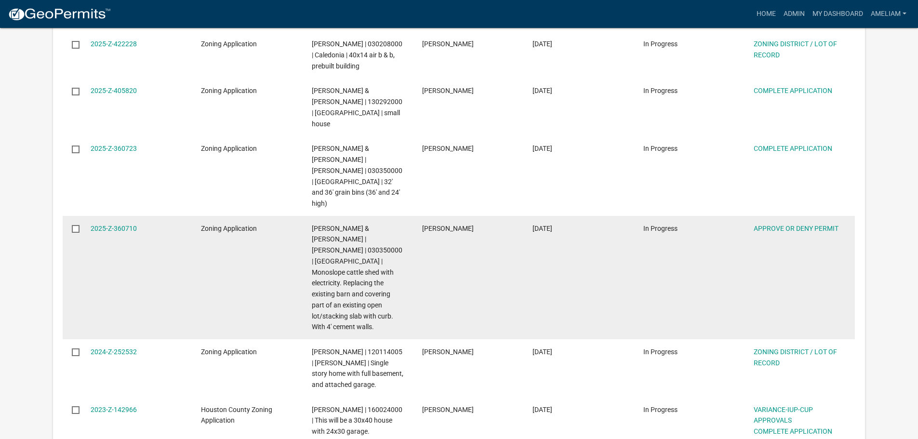
scroll to position [1976, 0]
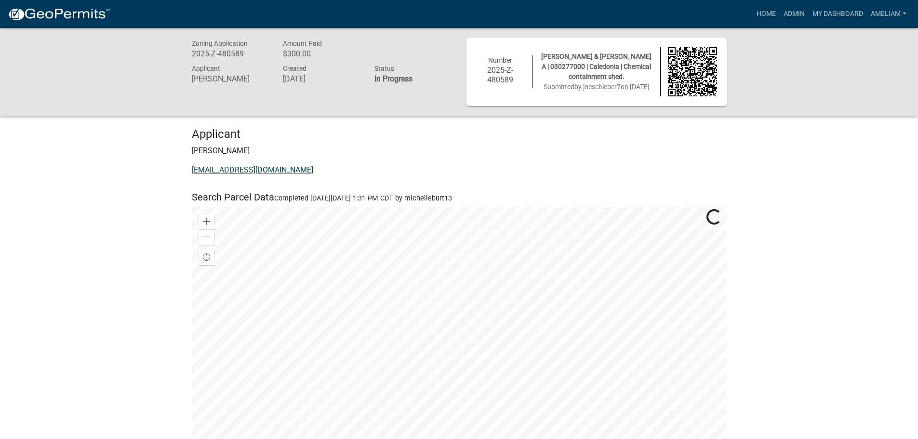
click at [261, 172] on link "joeschieber7@gmail.com" at bounding box center [252, 169] width 121 height 9
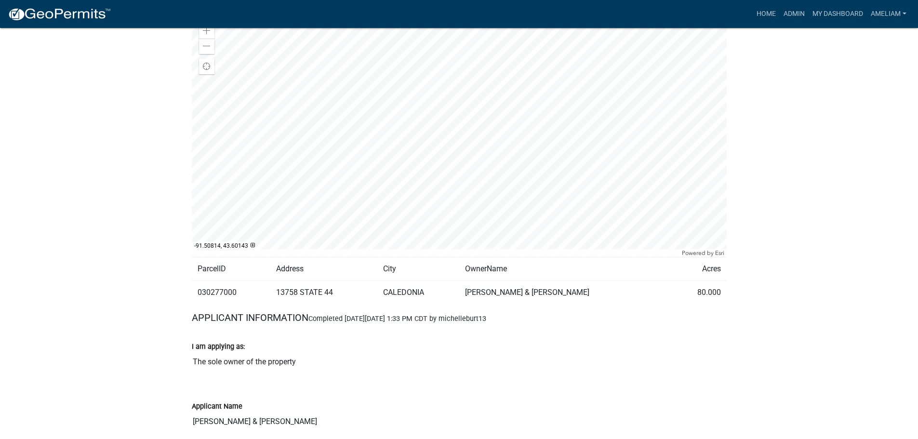
scroll to position [193, 0]
